Goal: Communication & Community: Answer question/provide support

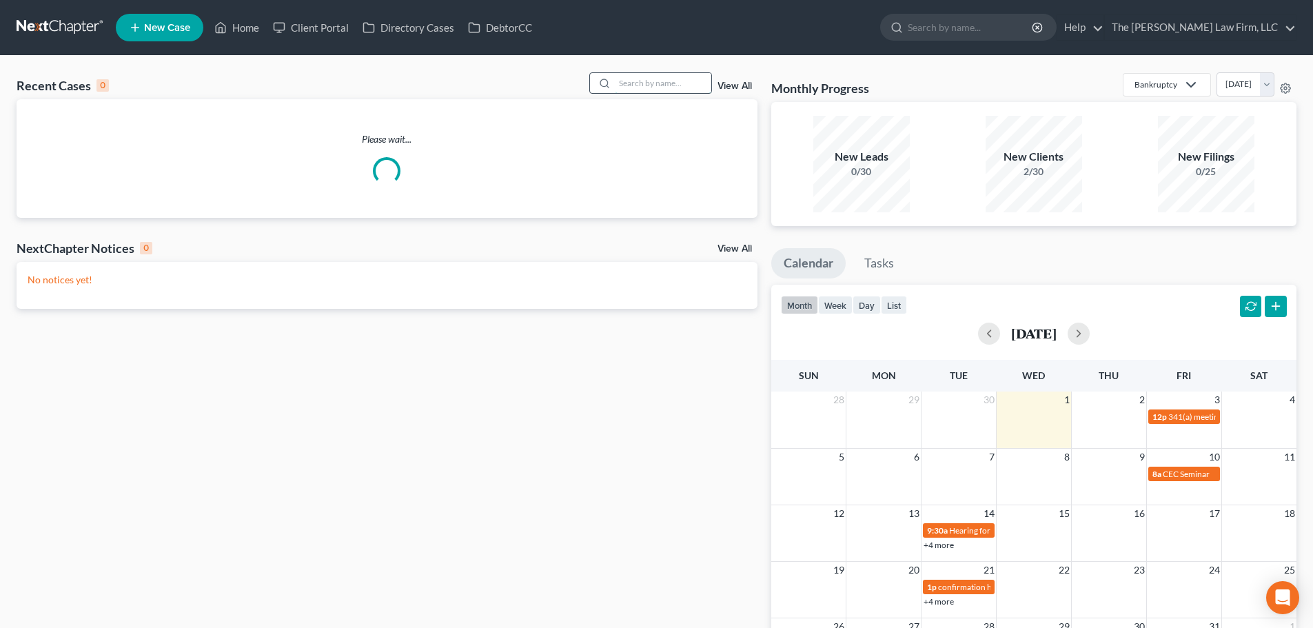
click at [691, 88] on input "search" at bounding box center [663, 83] width 96 height 20
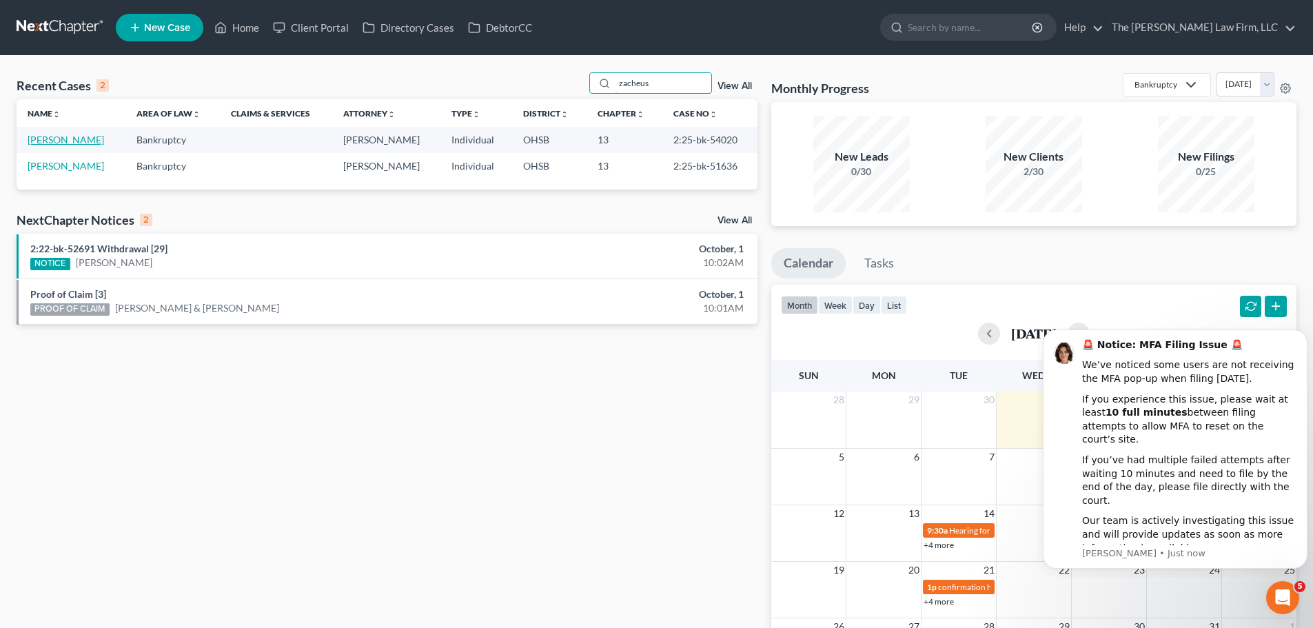
type input "zacheus"
click at [94, 143] on link "[PERSON_NAME]" at bounding box center [66, 140] width 76 height 12
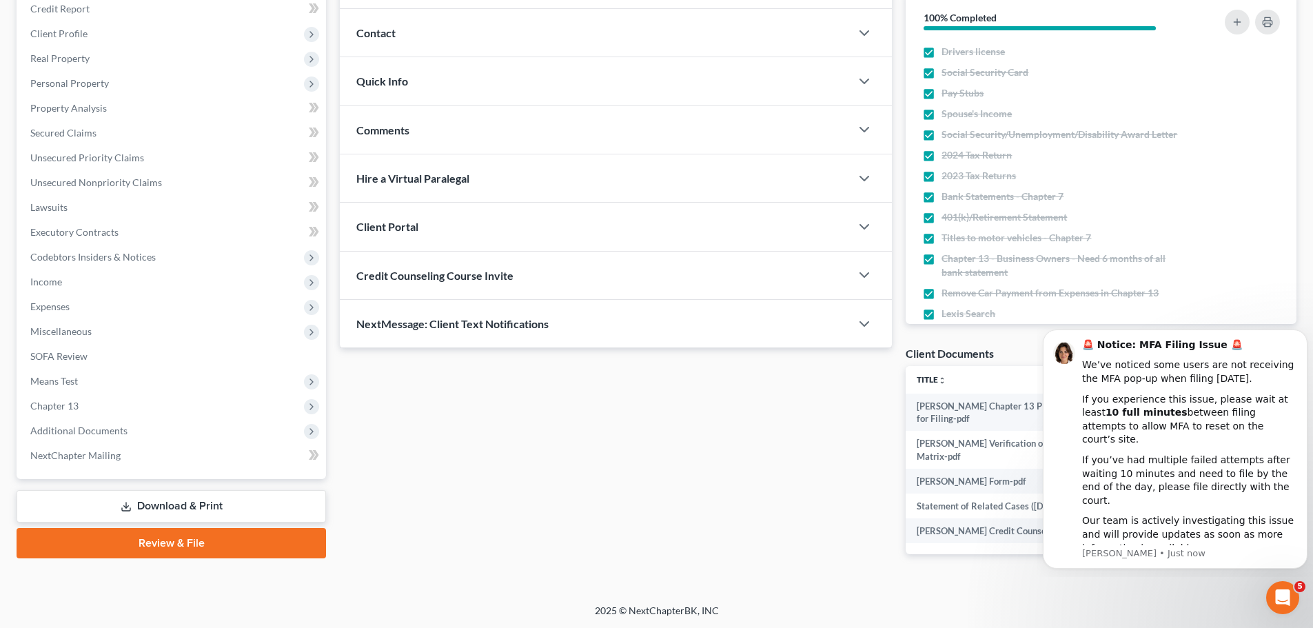
scroll to position [172, 0]
click at [511, 328] on span "NextMessage: Client Text Notifications" at bounding box center [452, 322] width 192 height 13
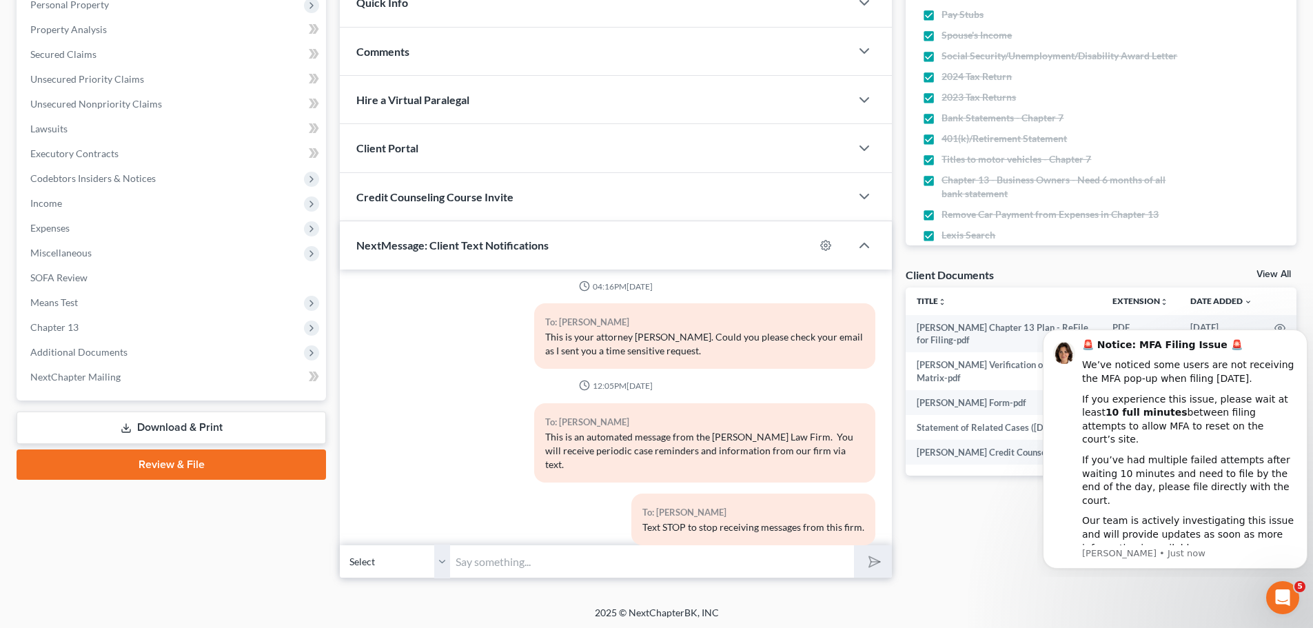
scroll to position [253, 0]
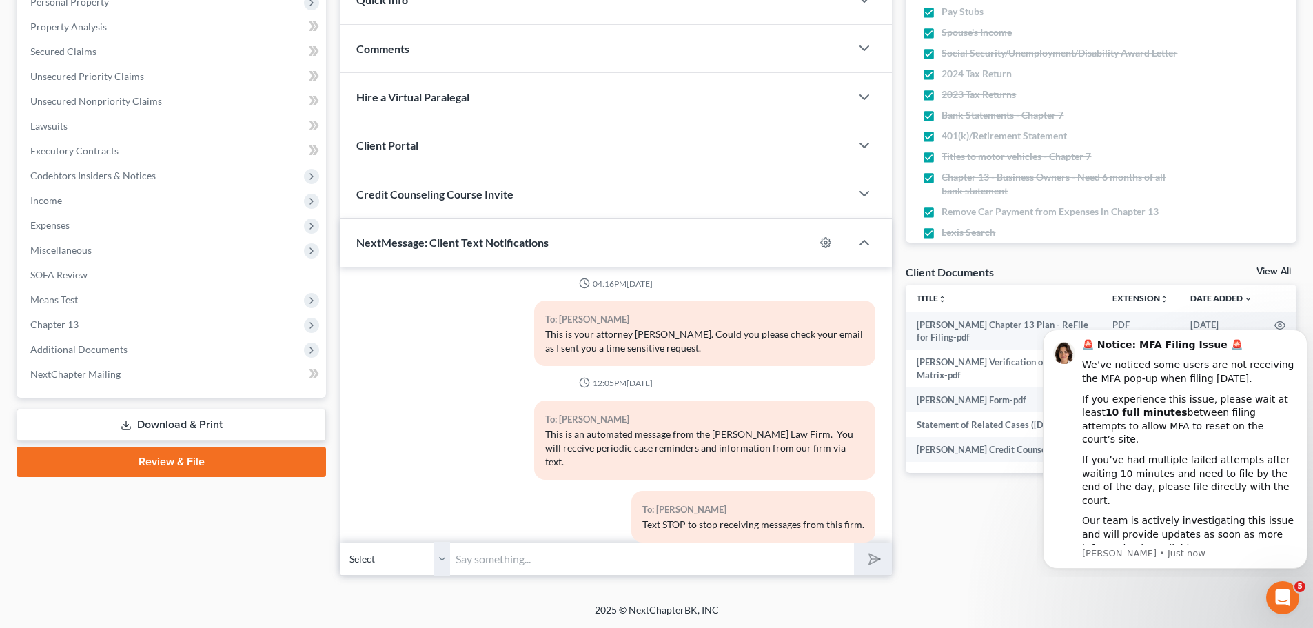
click at [573, 557] on input "text" at bounding box center [652, 559] width 404 height 34
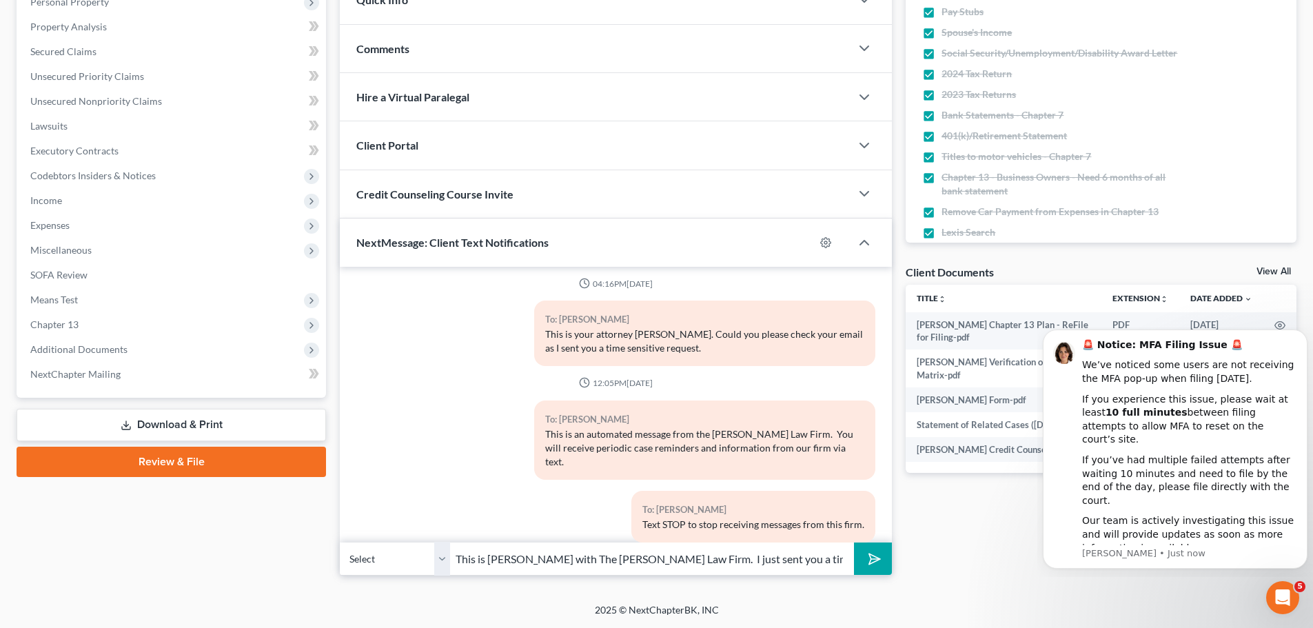
click at [681, 558] on input "This is [PERSON_NAME] with The [PERSON_NAME] Law Firm. I just sent you a time s…" at bounding box center [652, 559] width 404 height 34
click at [805, 559] on input "This is [PERSON_NAME] with The [PERSON_NAME] Law Firm. I sent you a time sensit…" at bounding box center [652, 559] width 404 height 34
type input "This is [PERSON_NAME] with The [PERSON_NAME] Law Firm. I sent you a time sensit…"
click at [854, 542] on button "submit" at bounding box center [873, 558] width 38 height 32
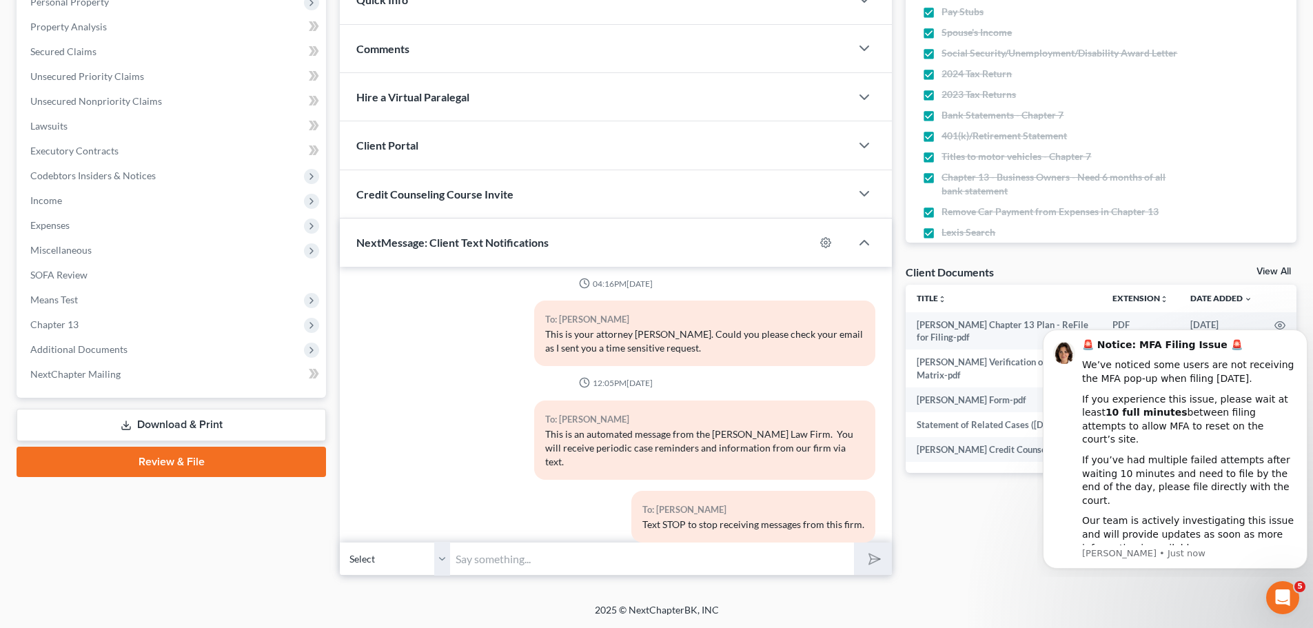
scroll to position [553, 0]
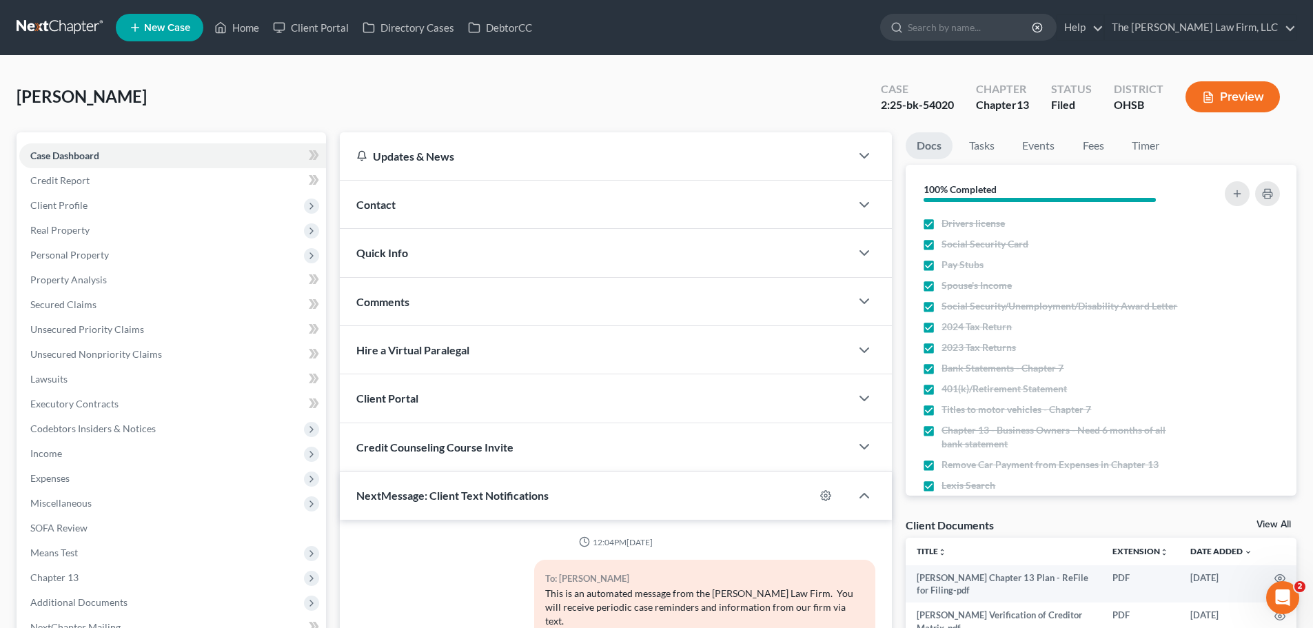
scroll to position [553, 0]
drag, startPoint x: 249, startPoint y: 32, endPoint x: 296, endPoint y: 48, distance: 49.0
click at [249, 32] on link "Home" at bounding box center [236, 27] width 59 height 25
